Goal: Transaction & Acquisition: Purchase product/service

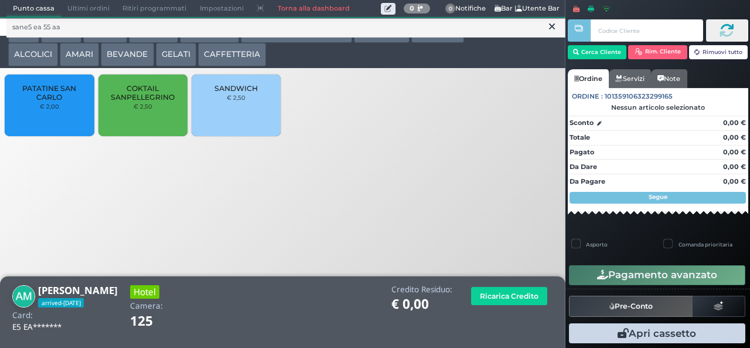
type input "sane5 ea 55 aa"
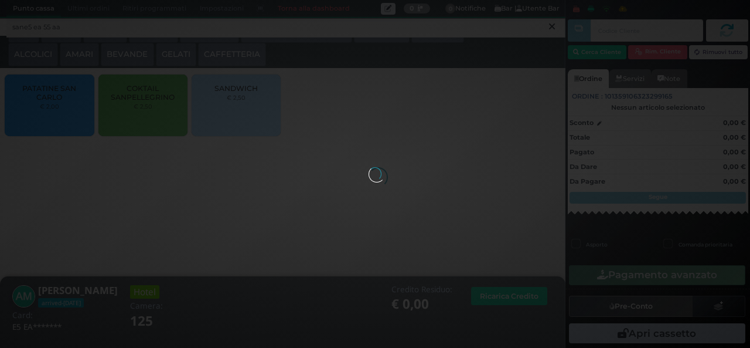
click at [369, 167] on div at bounding box center [375, 173] width 13 height 13
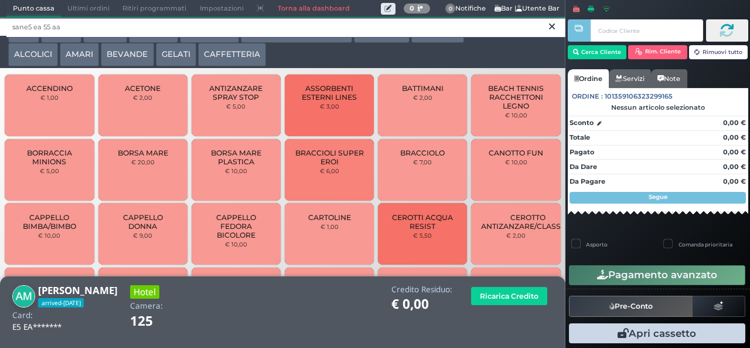
click at [549, 33] on input "sane5 ea 55 aa" at bounding box center [285, 28] width 559 height 21
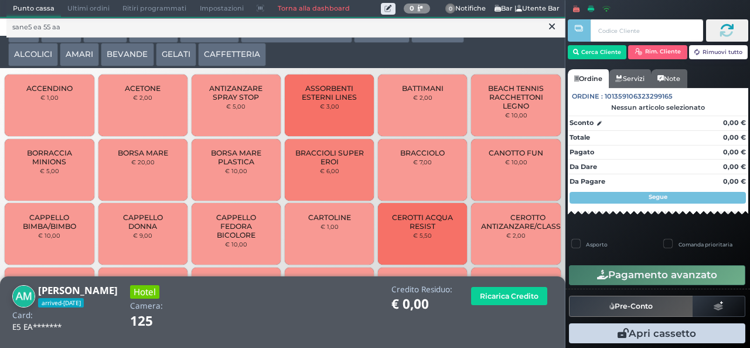
click at [554, 30] on icon at bounding box center [552, 27] width 6 height 12
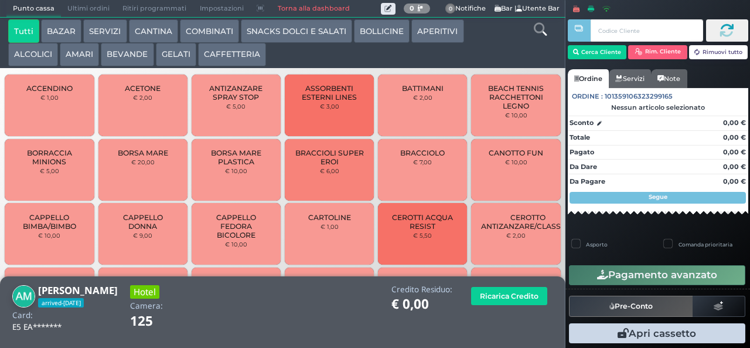
click at [543, 29] on icon at bounding box center [540, 29] width 13 height 13
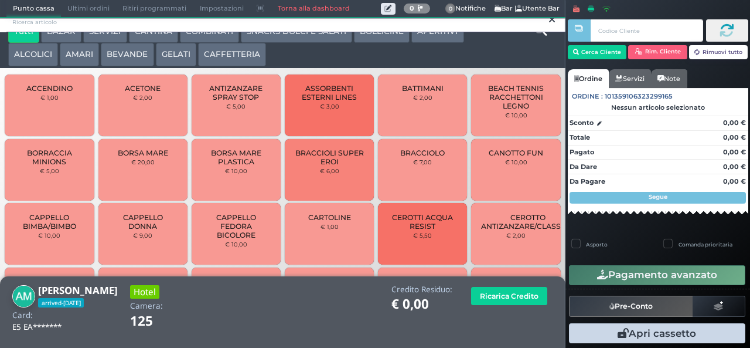
scroll to position [11, 0]
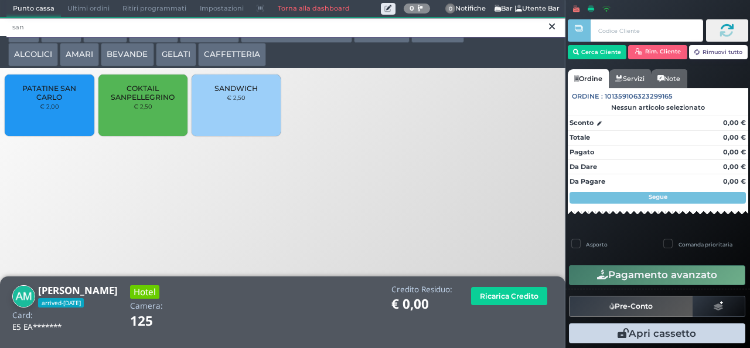
type input "san"
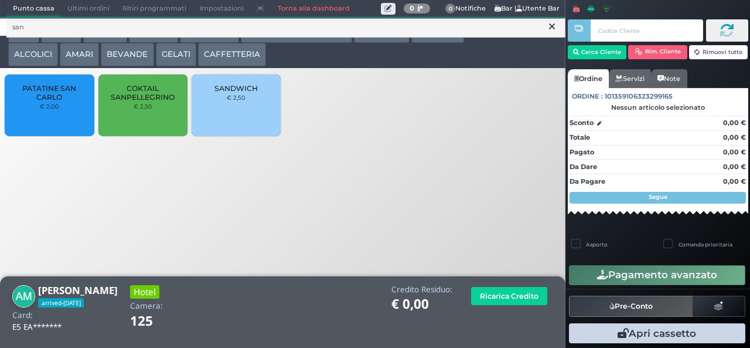
click at [59, 101] on span "PATATINE SAN CARLO" at bounding box center [50, 93] width 70 height 18
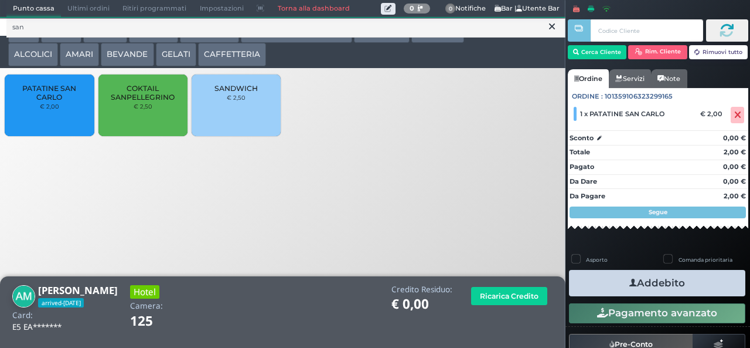
click at [678, 293] on button "Addebito" at bounding box center [657, 283] width 176 height 26
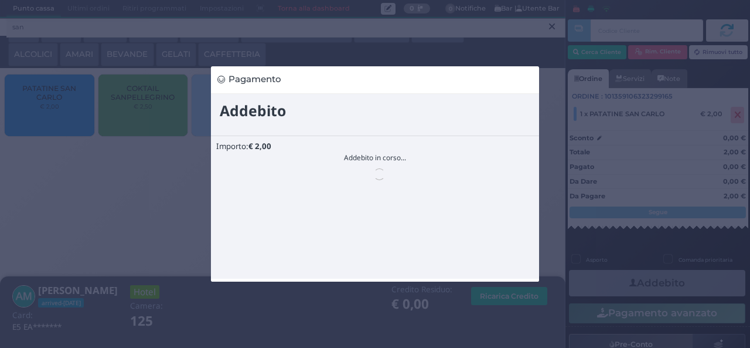
scroll to position [0, 0]
